Goal: Task Accomplishment & Management: Manage account settings

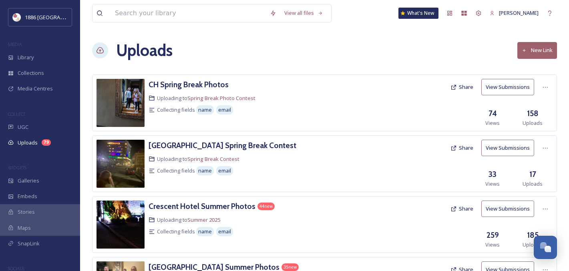
scroll to position [189, 0]
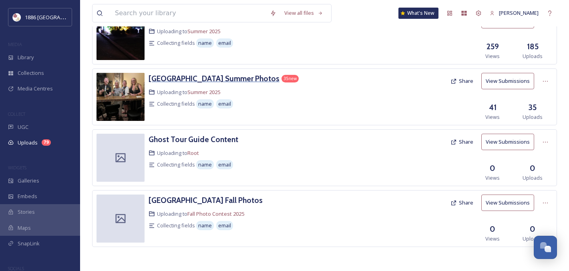
click at [177, 78] on h3 "[GEOGRAPHIC_DATA] Summer Photos" at bounding box center [214, 79] width 131 height 10
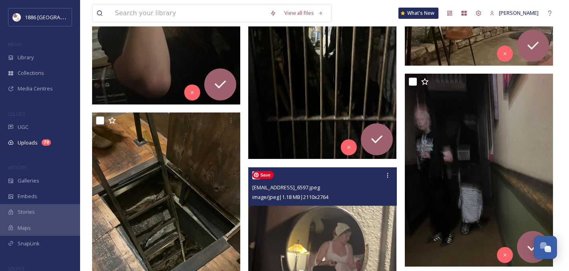
scroll to position [533, 0]
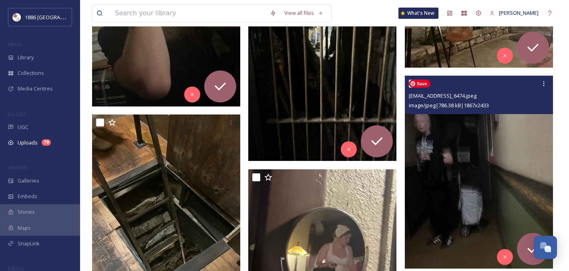
click at [450, 177] on img at bounding box center [479, 172] width 148 height 193
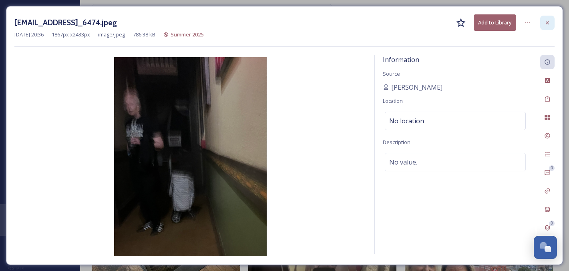
click at [552, 22] on div at bounding box center [547, 23] width 14 height 14
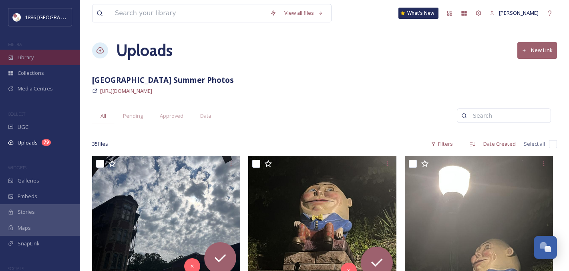
click at [33, 54] on span "Library" at bounding box center [26, 58] width 16 height 8
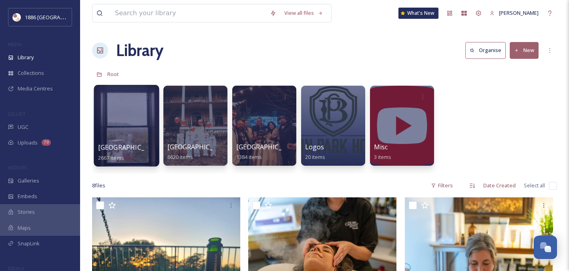
click at [104, 139] on div at bounding box center [126, 126] width 65 height 82
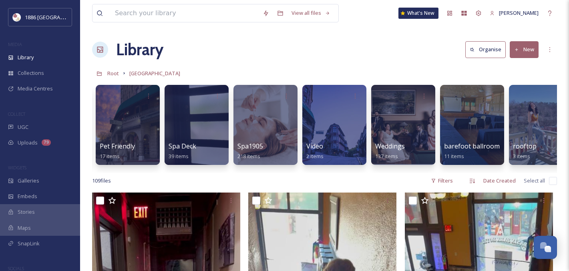
scroll to position [0, 982]
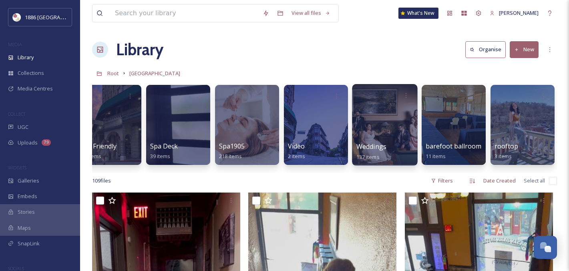
click at [382, 135] on div at bounding box center [384, 125] width 65 height 82
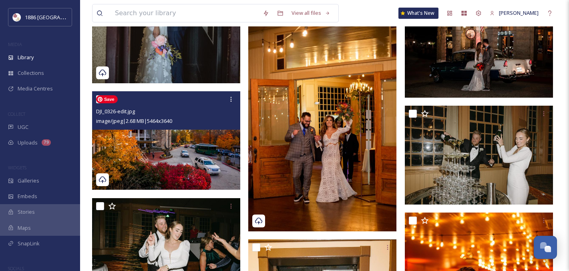
scroll to position [1428, 0]
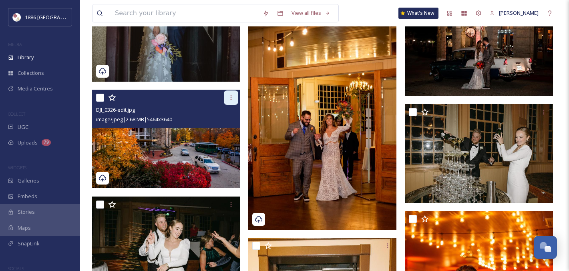
click at [230, 98] on icon at bounding box center [231, 98] width 6 height 6
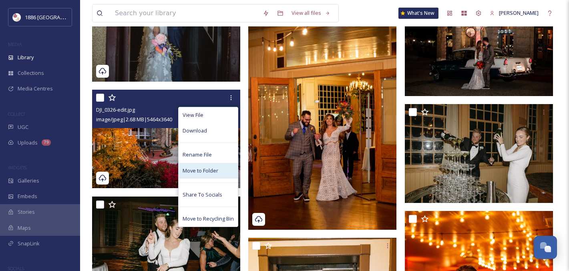
click at [221, 171] on div "Move to Folder" at bounding box center [208, 171] width 59 height 16
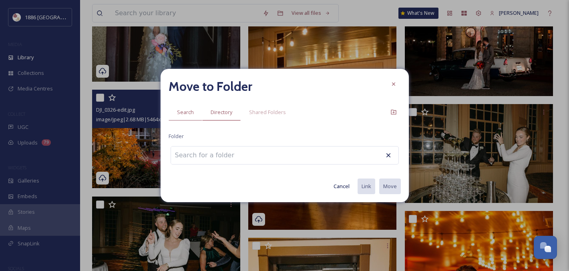
click at [218, 111] on span "Directory" at bounding box center [222, 113] width 22 height 8
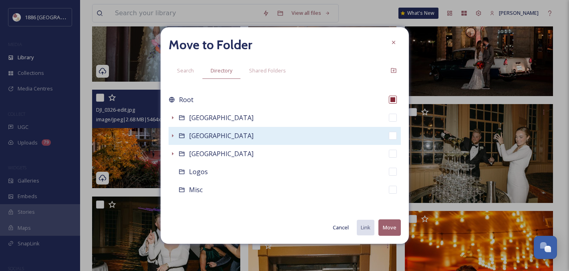
click at [222, 135] on span "[GEOGRAPHIC_DATA]" at bounding box center [221, 135] width 64 height 9
checkbox input "false"
click at [173, 137] on icon at bounding box center [172, 136] width 6 height 6
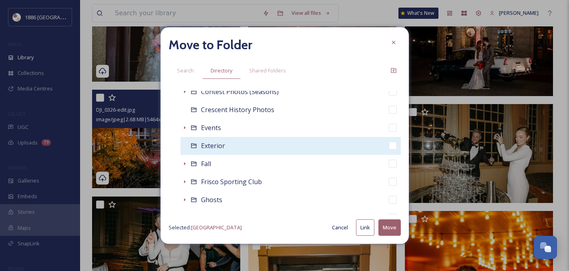
scroll to position [154, 0]
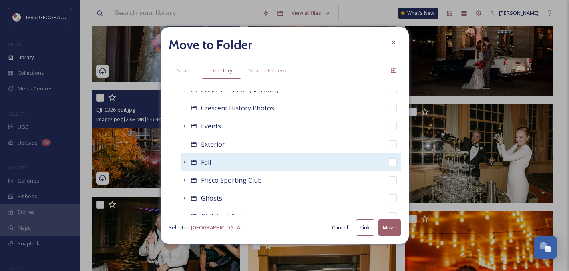
click at [209, 165] on span "Fall" at bounding box center [206, 162] width 10 height 9
checkbox input "false"
checkbox input "true"
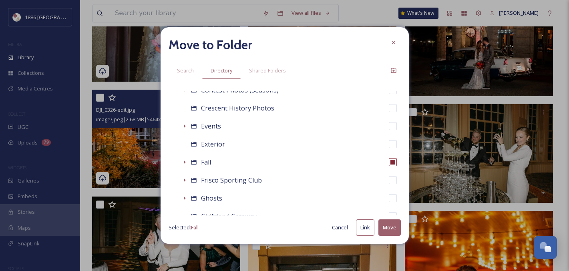
click at [387, 230] on button "Move" at bounding box center [390, 228] width 22 height 16
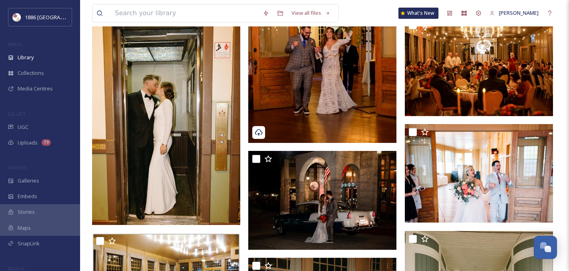
scroll to position [1532, 0]
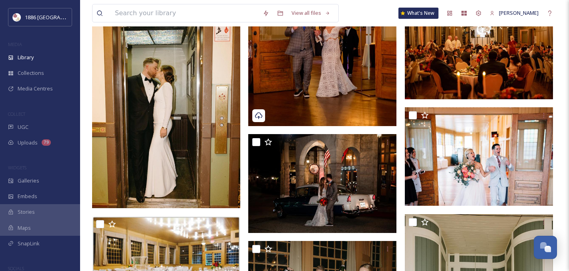
click at [151, 107] on img at bounding box center [166, 97] width 148 height 222
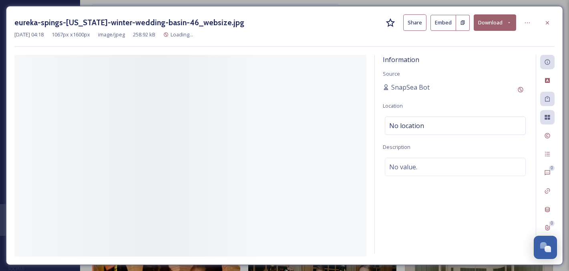
scroll to position [1301, 0]
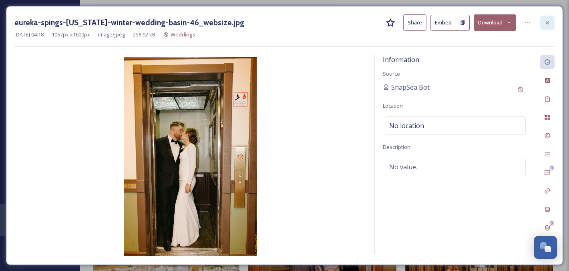
click at [546, 21] on icon at bounding box center [547, 23] width 6 height 6
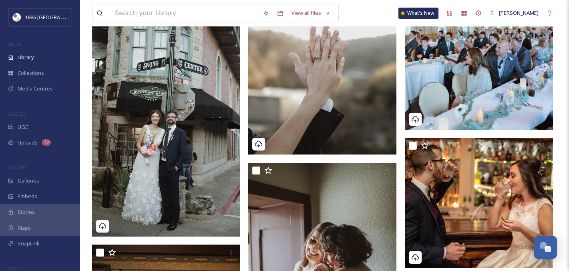
scroll to position [928, 0]
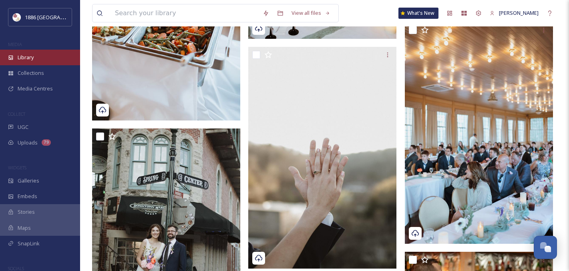
click at [60, 53] on div "Library" at bounding box center [40, 58] width 80 height 16
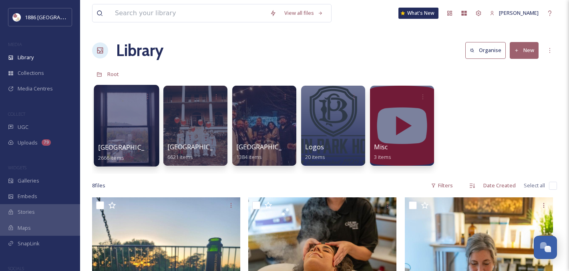
click at [131, 123] on div at bounding box center [126, 126] width 65 height 82
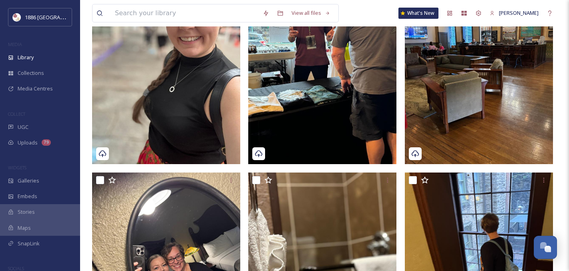
scroll to position [1431, 0]
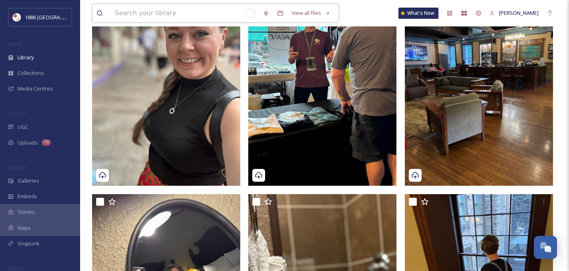
click at [205, 16] on input "To enrich screen reader interactions, please activate Accessibility in Grammarl…" at bounding box center [185, 13] width 148 height 18
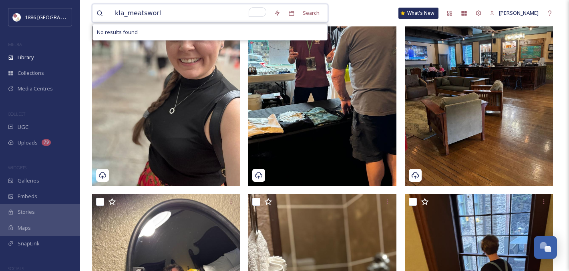
type input "kla_meatsworld"
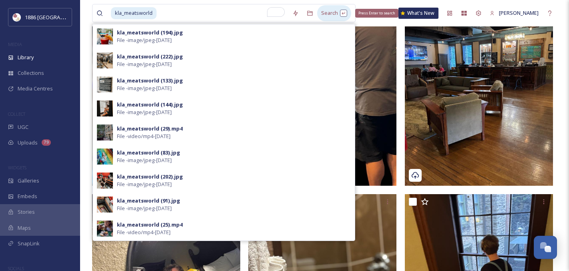
click at [326, 11] on div "Search Press Enter to search" at bounding box center [334, 13] width 34 height 16
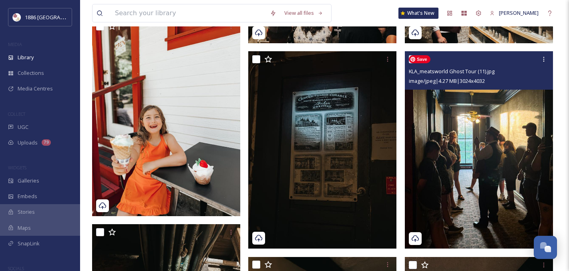
scroll to position [1520, 0]
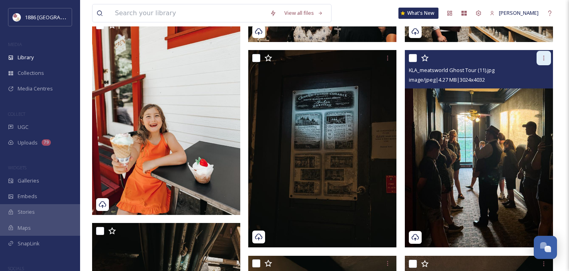
click at [544, 60] on icon at bounding box center [544, 58] width 6 height 6
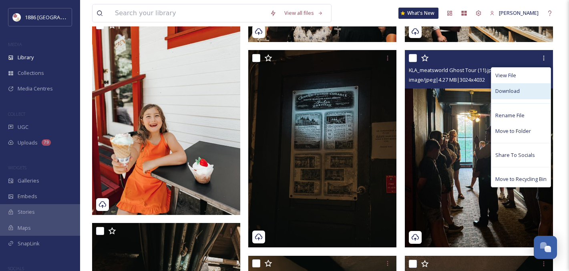
click at [515, 93] on span "Download" at bounding box center [508, 91] width 24 height 8
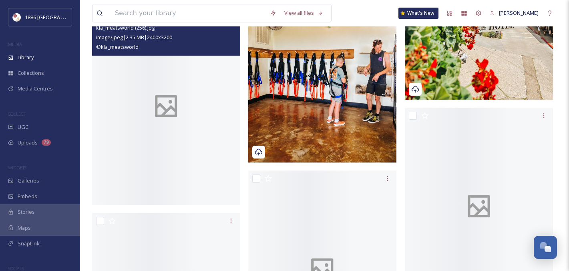
scroll to position [6150, 0]
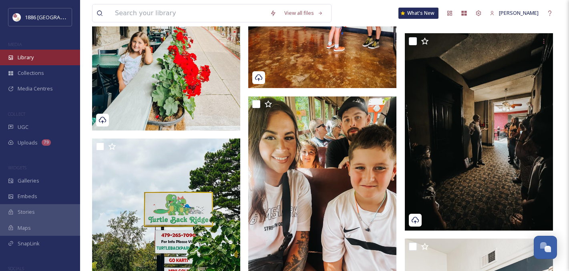
click at [58, 60] on div "Library" at bounding box center [40, 58] width 80 height 16
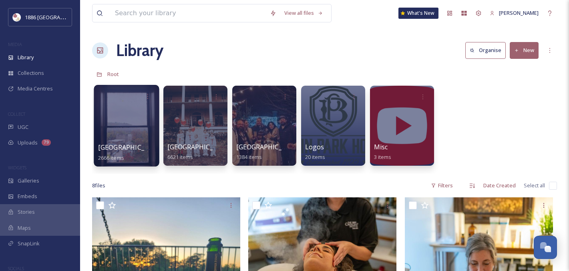
click at [121, 151] on span "[GEOGRAPHIC_DATA]" at bounding box center [131, 147] width 66 height 9
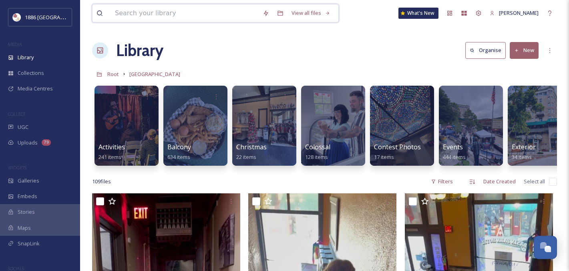
click at [244, 6] on input at bounding box center [185, 13] width 148 height 18
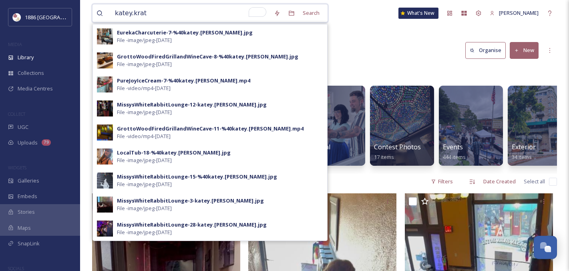
type input "katey.[PERSON_NAME]"
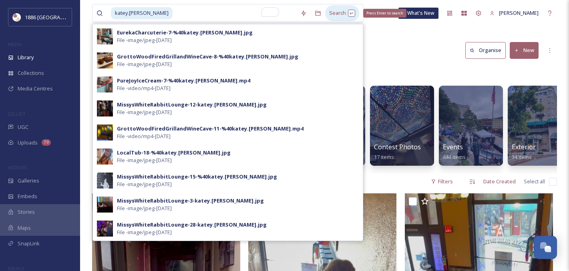
click at [326, 12] on div "Search Press Enter to search" at bounding box center [342, 13] width 34 height 16
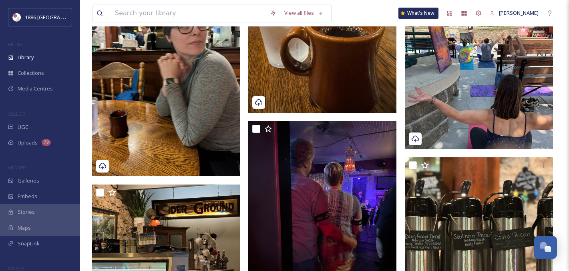
scroll to position [12046, 0]
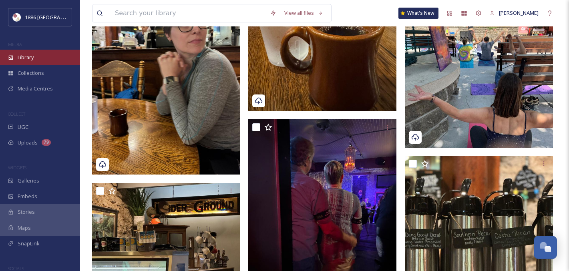
click at [49, 60] on div "Library" at bounding box center [40, 58] width 80 height 16
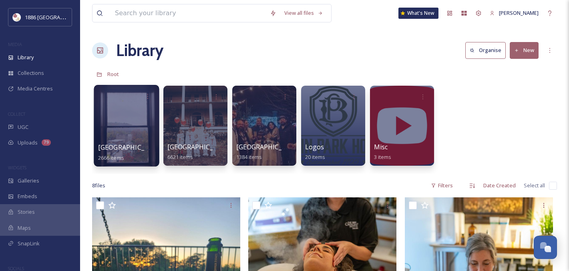
click at [131, 130] on div at bounding box center [126, 126] width 65 height 82
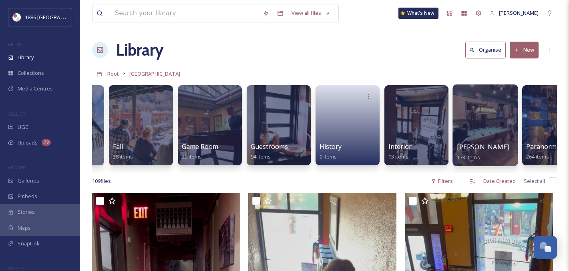
scroll to position [0, 469]
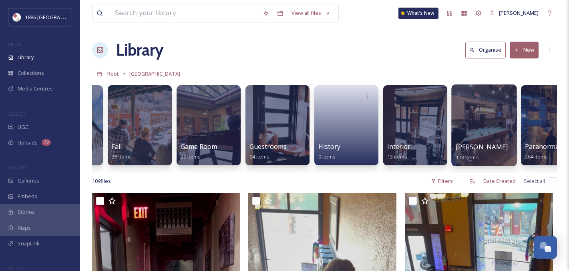
click at [467, 141] on div at bounding box center [483, 126] width 65 height 82
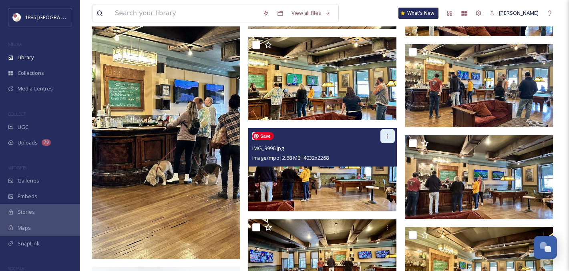
scroll to position [3222, 0]
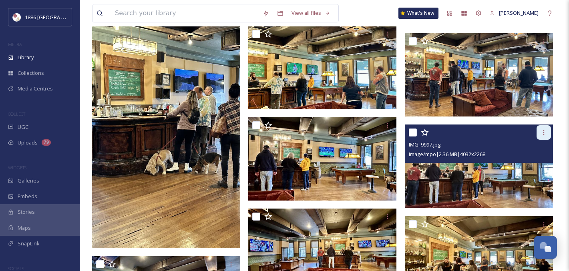
click at [548, 130] on div at bounding box center [544, 132] width 14 height 14
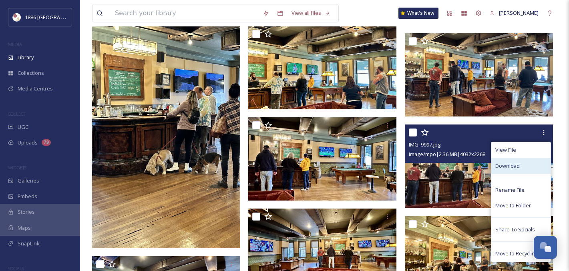
click at [522, 165] on div "Download" at bounding box center [521, 166] width 59 height 16
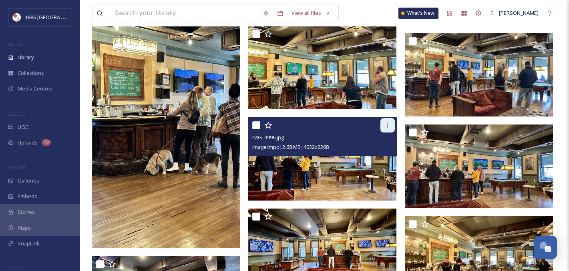
click at [391, 124] on div at bounding box center [388, 125] width 14 height 14
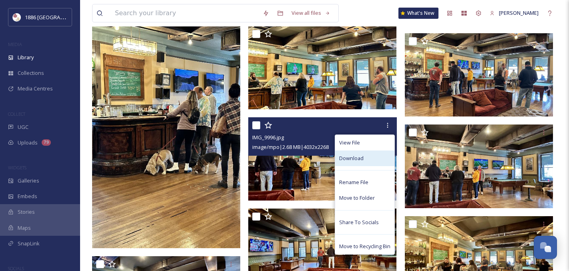
click at [373, 158] on div "Download" at bounding box center [364, 159] width 59 height 16
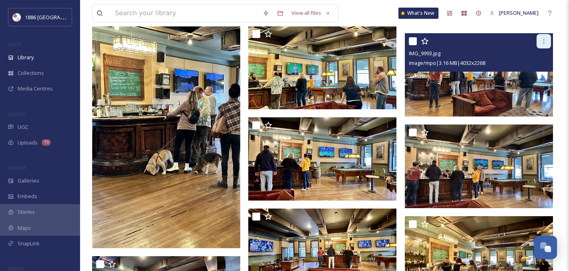
click at [547, 41] on icon at bounding box center [544, 41] width 6 height 6
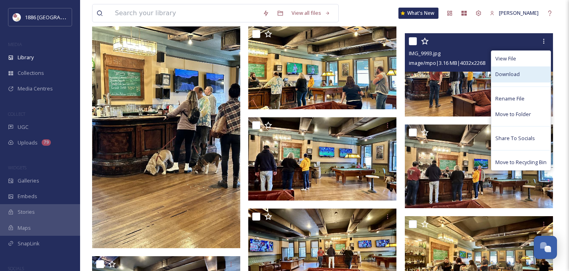
click at [522, 72] on div "Download" at bounding box center [521, 75] width 59 height 16
